Goal: Task Accomplishment & Management: Manage account settings

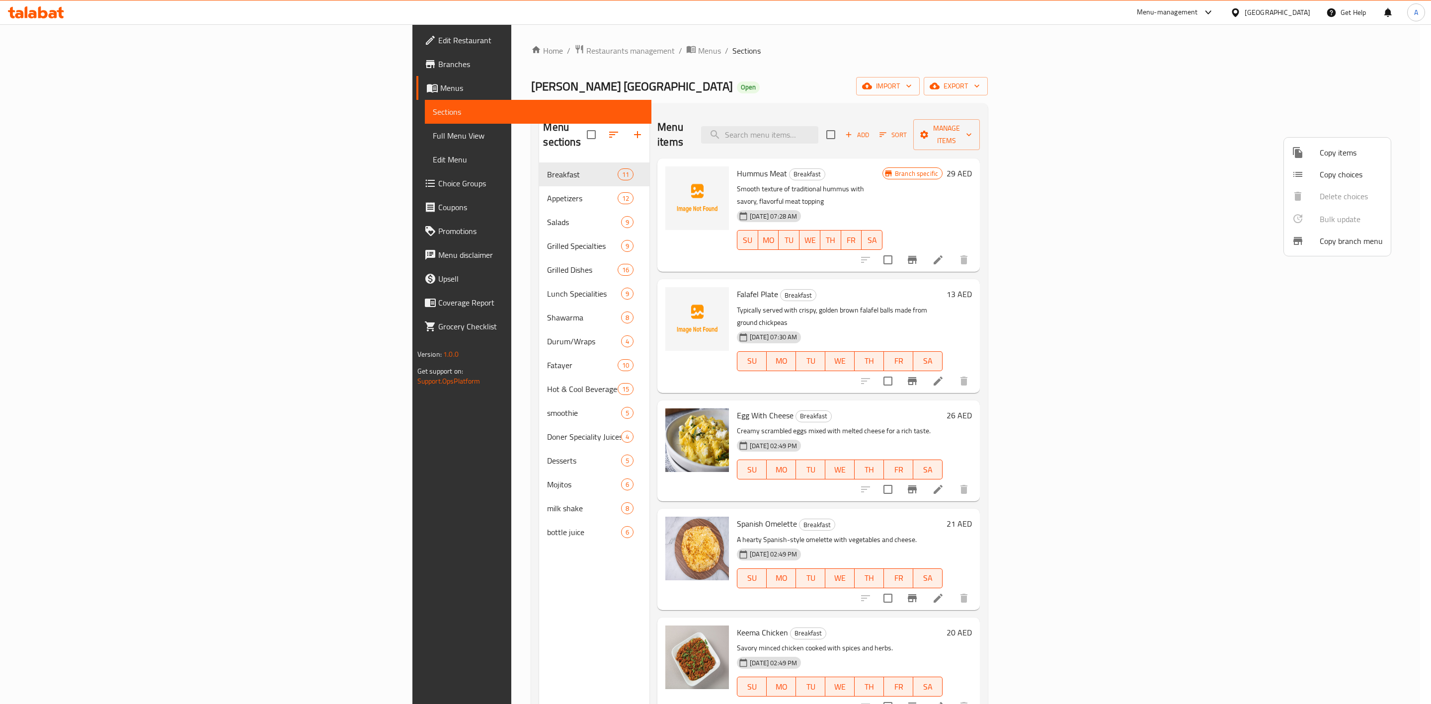
click at [340, 51] on div at bounding box center [715, 352] width 1431 height 704
click at [586, 51] on span "Restaurants management" at bounding box center [630, 51] width 88 height 12
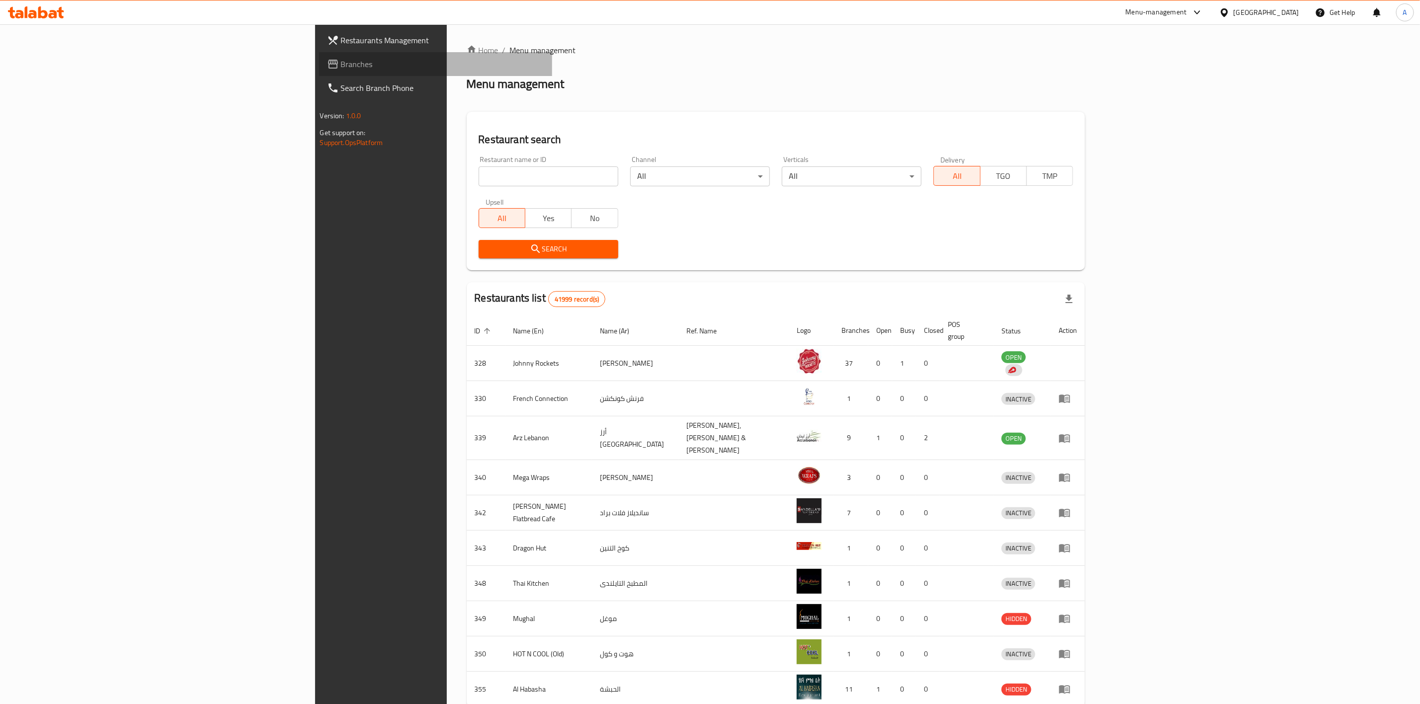
click at [319, 56] on link "Branches" at bounding box center [435, 64] width 233 height 24
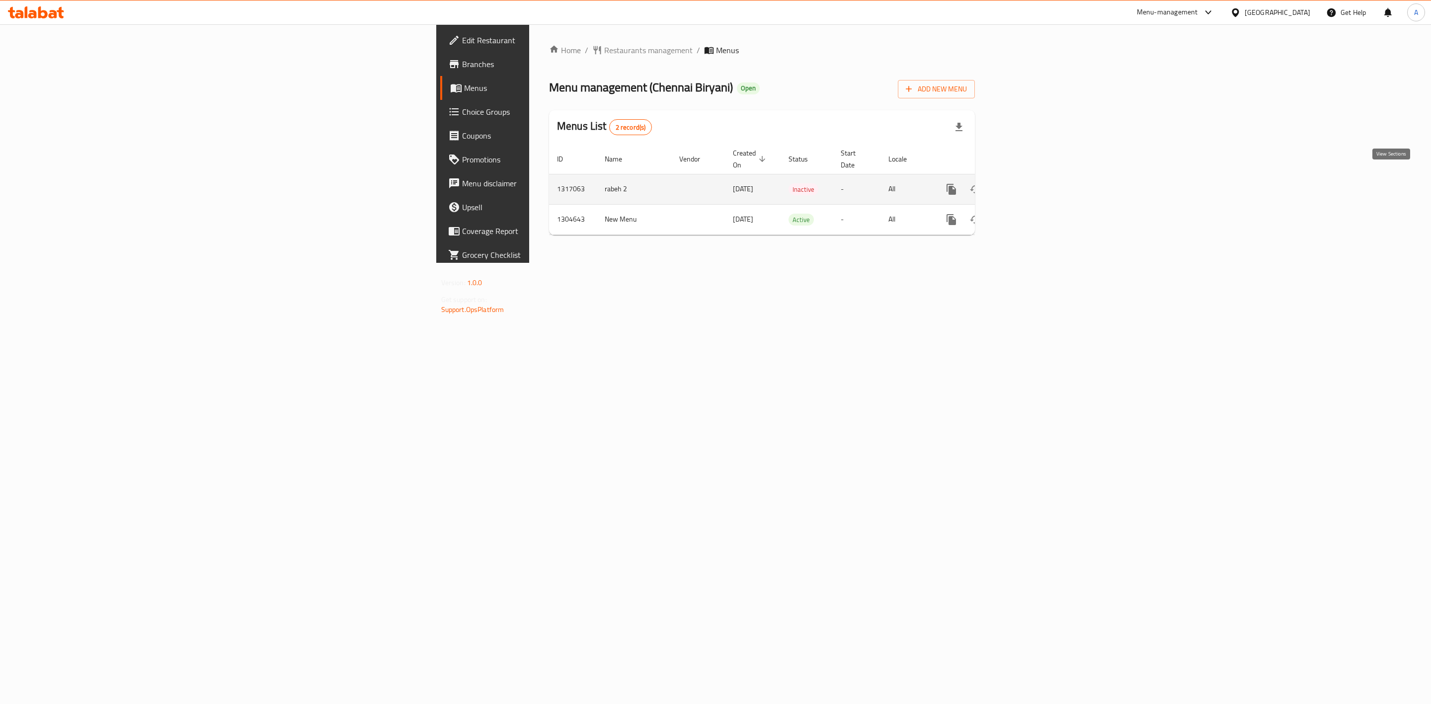
click at [1029, 183] on icon "enhanced table" at bounding box center [1023, 189] width 12 height 12
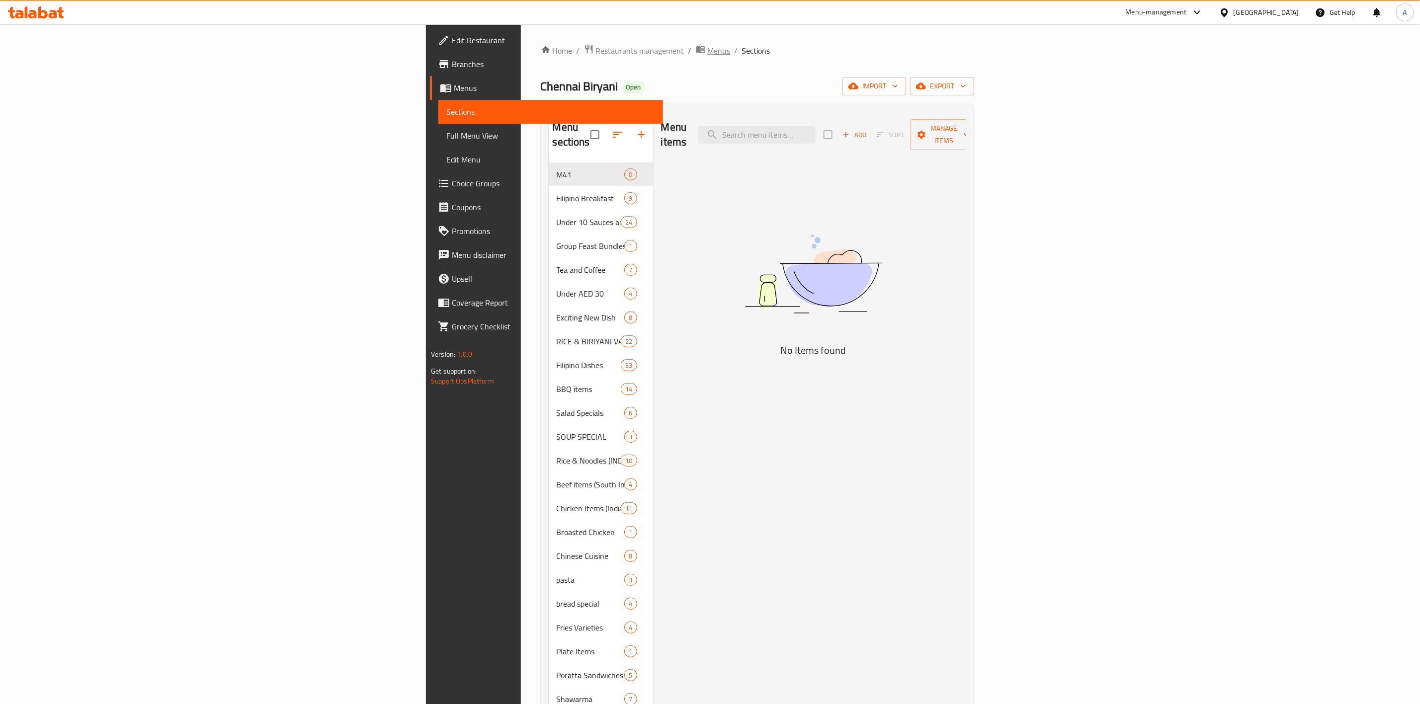
click at [708, 54] on span "Menus" at bounding box center [719, 51] width 23 height 12
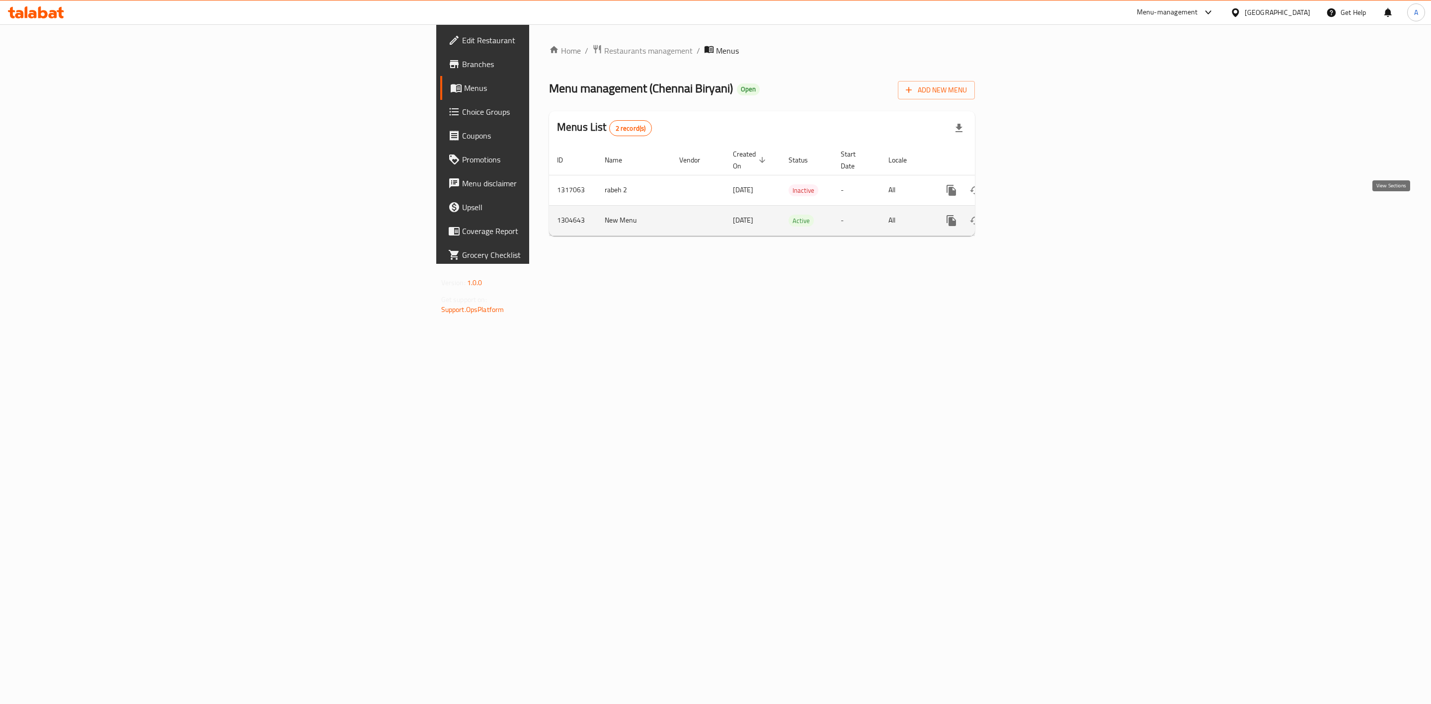
click at [1035, 210] on link "enhanced table" at bounding box center [1023, 221] width 24 height 24
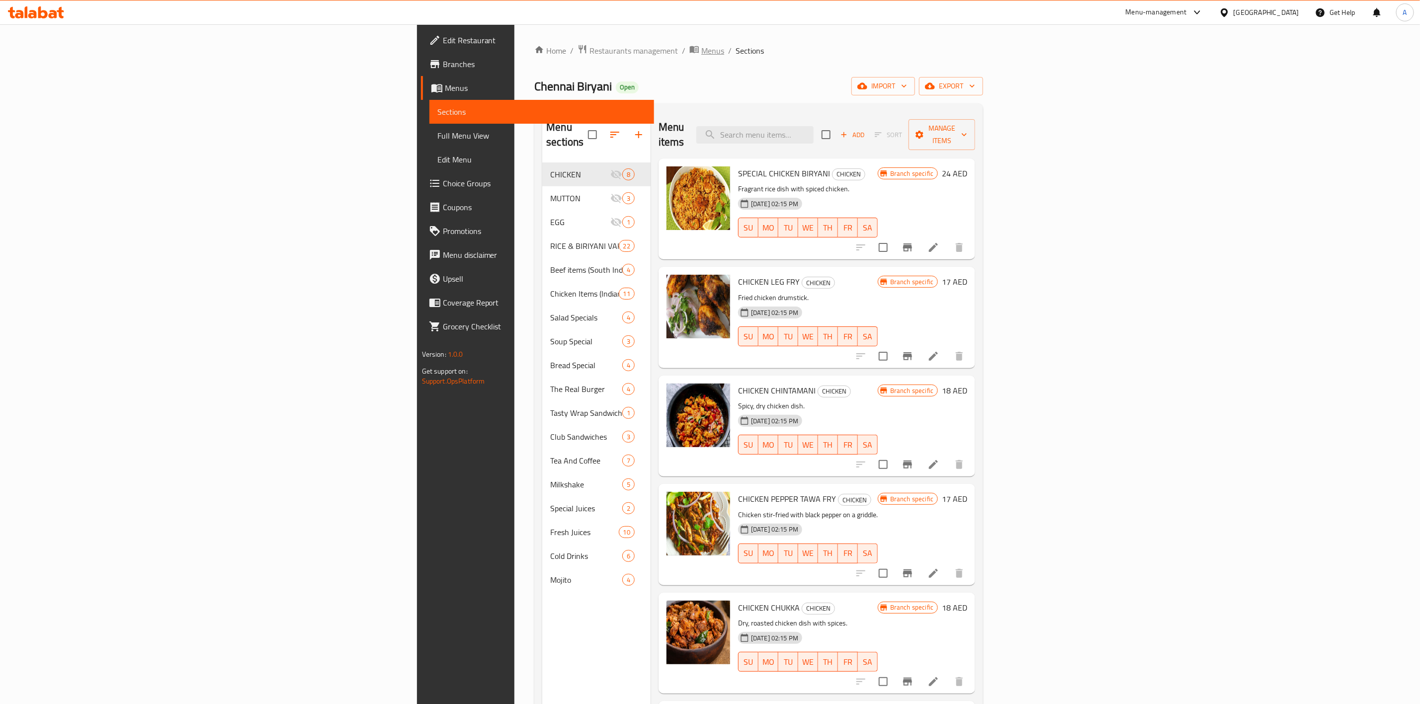
click at [701, 52] on span "Menus" at bounding box center [712, 51] width 23 height 12
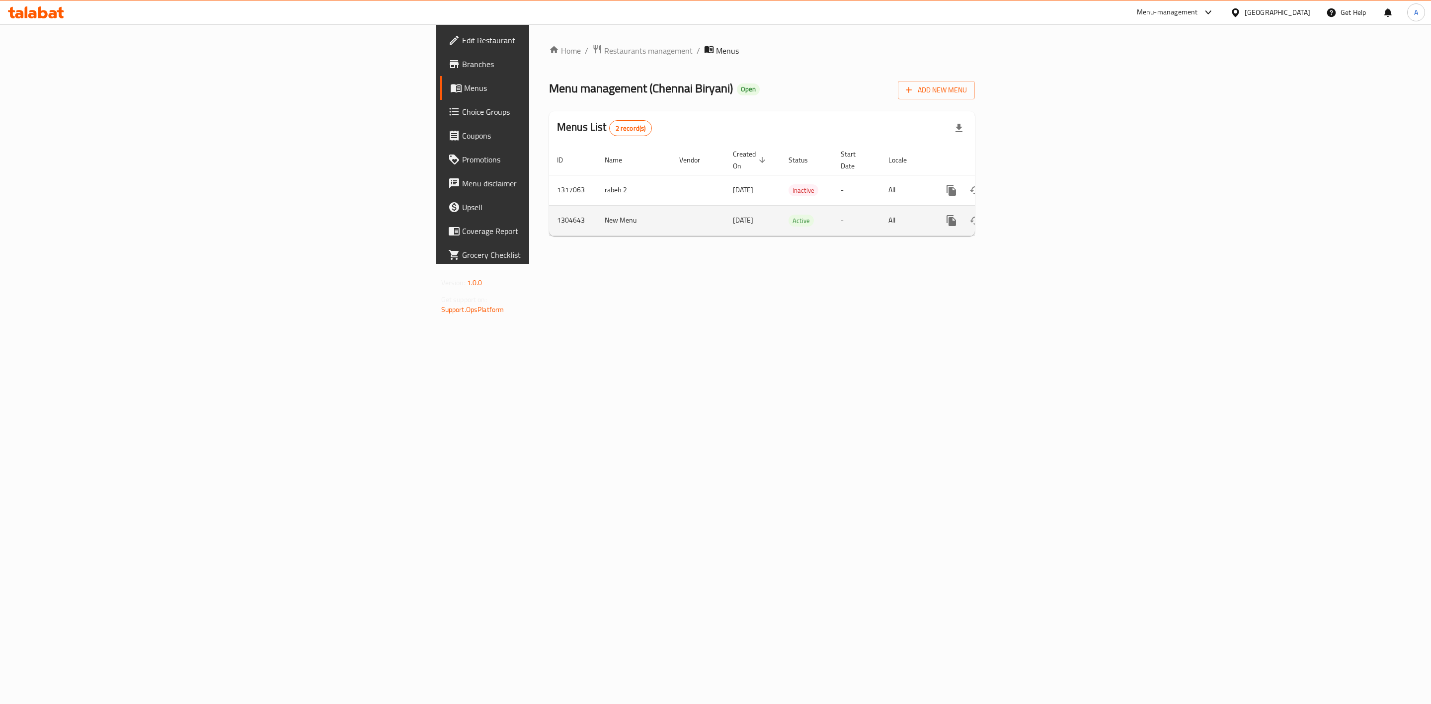
click at [597, 209] on td "New Menu" at bounding box center [634, 220] width 75 height 30
click at [549, 213] on td "1304643" at bounding box center [573, 220] width 48 height 30
drag, startPoint x: 282, startPoint y: 213, endPoint x: 291, endPoint y: 262, distance: 50.0
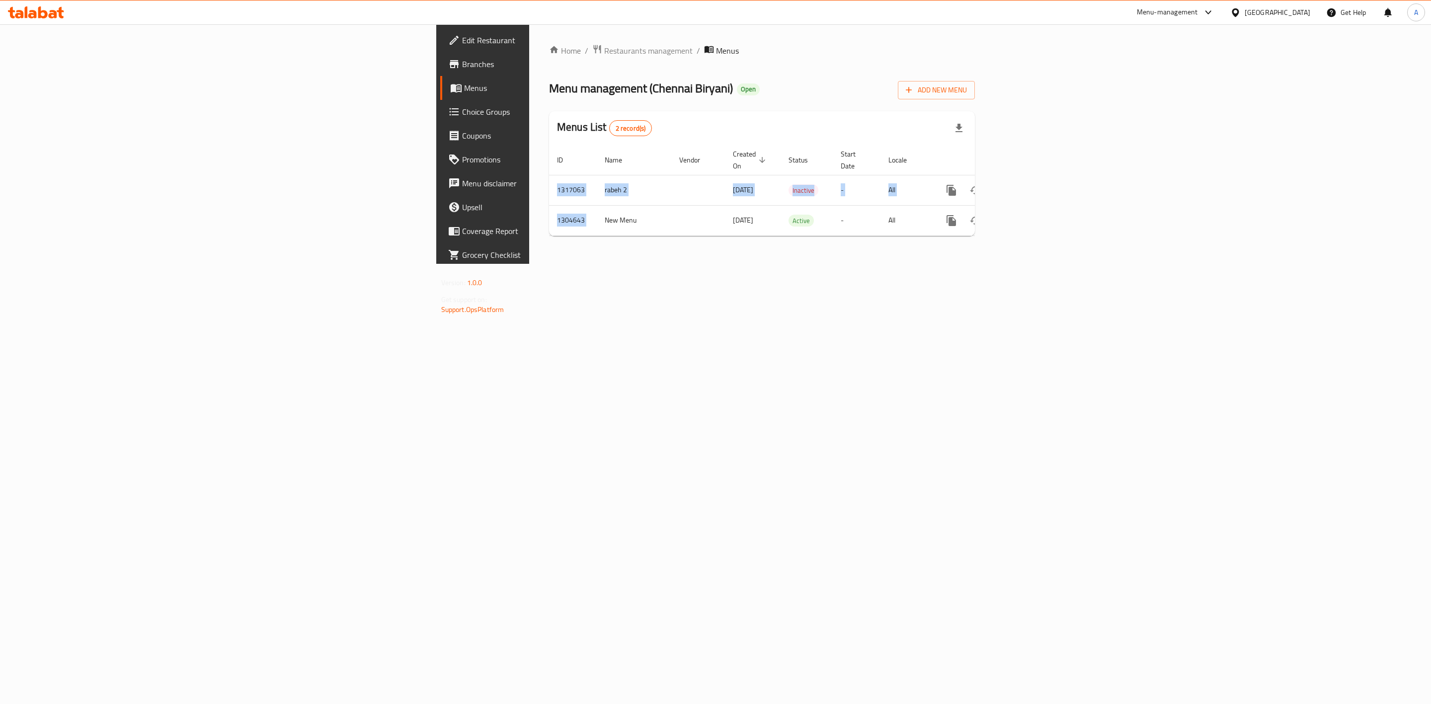
click at [529, 264] on div "Home / Restaurants management / Menus Menu management ( [GEOGRAPHIC_DATA] Birya…" at bounding box center [762, 144] width 466 height 240
click at [549, 205] on td "1304643" at bounding box center [573, 220] width 48 height 30
click at [1028, 216] on icon "enhanced table" at bounding box center [1023, 220] width 9 height 9
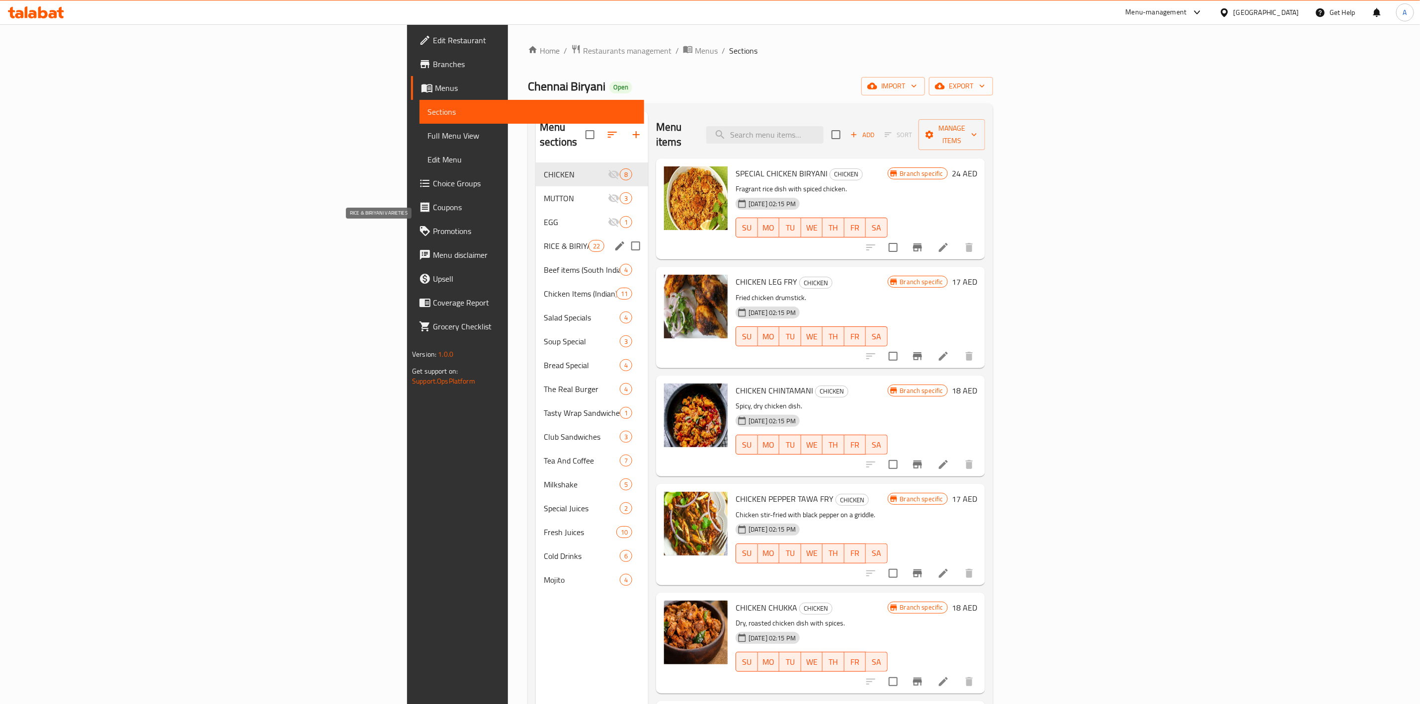
click at [544, 240] on span "RICE & BIRIYANI VARIETIES" at bounding box center [566, 246] width 45 height 12
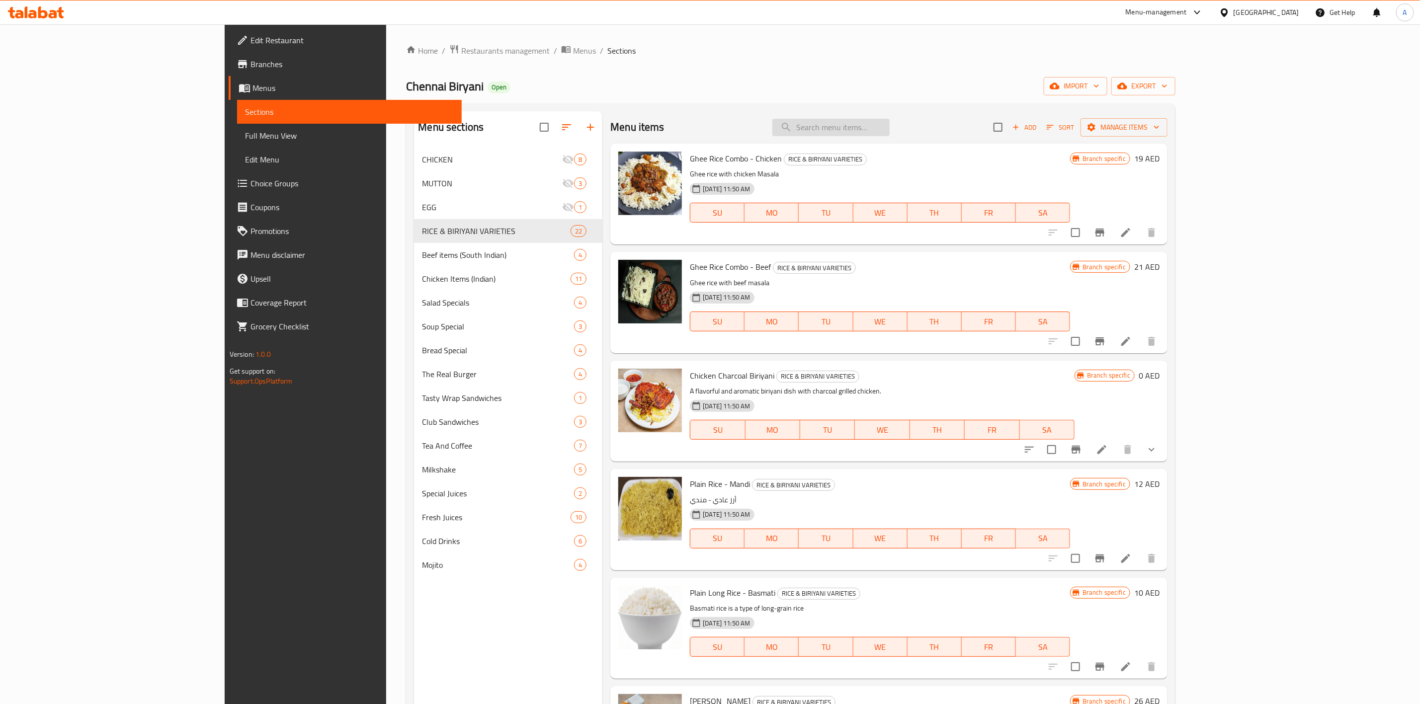
click at [890, 123] on input "search" at bounding box center [830, 127] width 117 height 17
paste input "Ghee Rice Combo - Chicken"
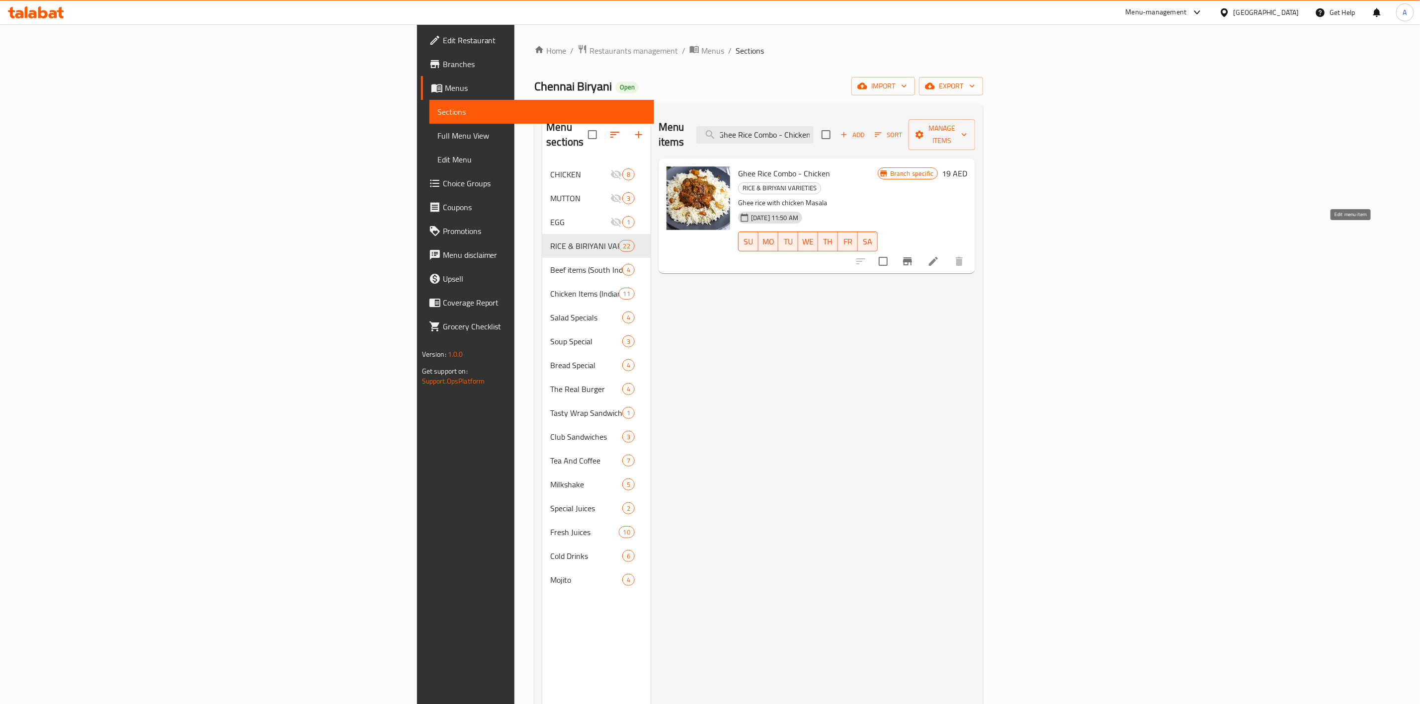
type input "Ghee Rice Combo - Chicken"
click at [939, 255] on icon at bounding box center [933, 261] width 12 height 12
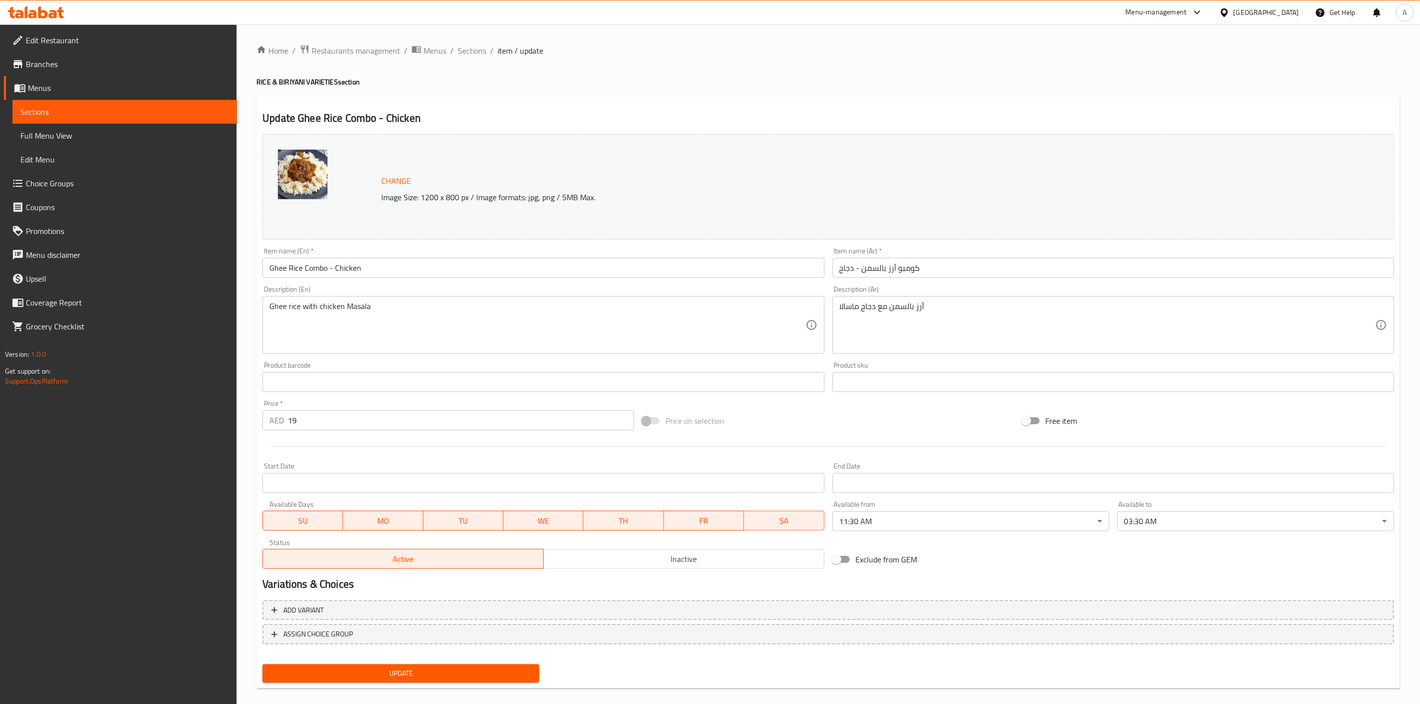
click at [1279, 9] on div "[GEOGRAPHIC_DATA]" at bounding box center [1266, 12] width 66 height 11
click at [1159, 103] on div "[GEOGRAPHIC_DATA]" at bounding box center [1192, 102] width 66 height 11
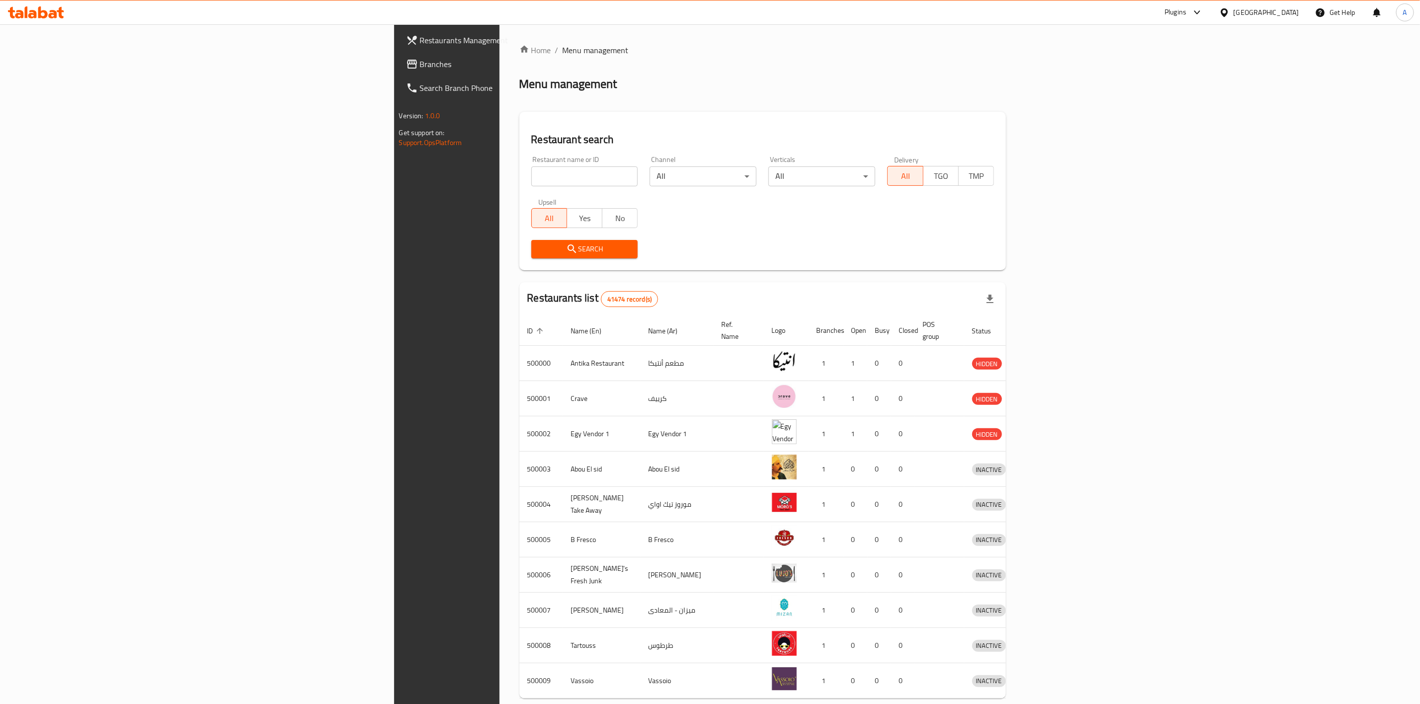
click at [420, 63] on span "Branches" at bounding box center [521, 64] width 203 height 12
